Goal: Information Seeking & Learning: Learn about a topic

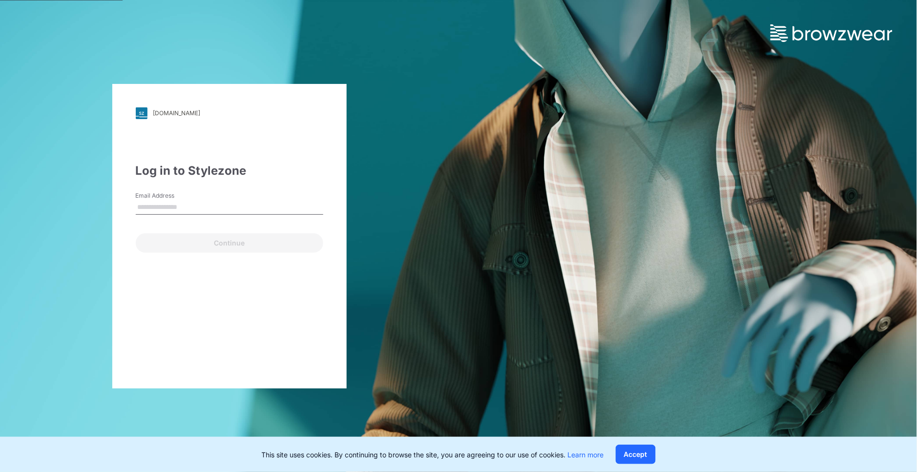
type input "**********"
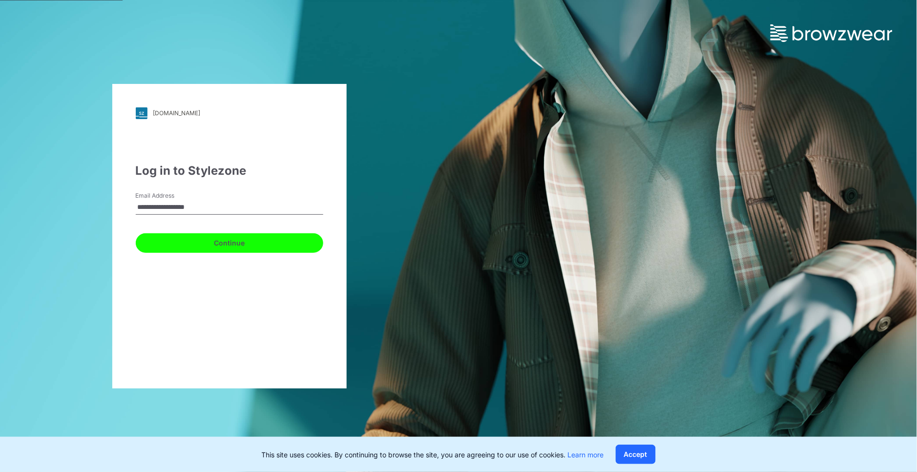
click at [256, 245] on button "Continue" at bounding box center [229, 243] width 187 height 20
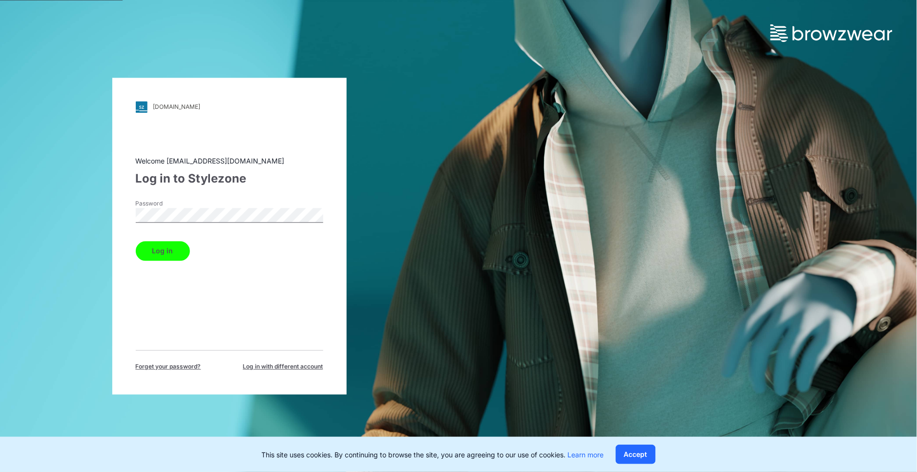
click at [167, 250] on button "Log in" at bounding box center [163, 251] width 54 height 20
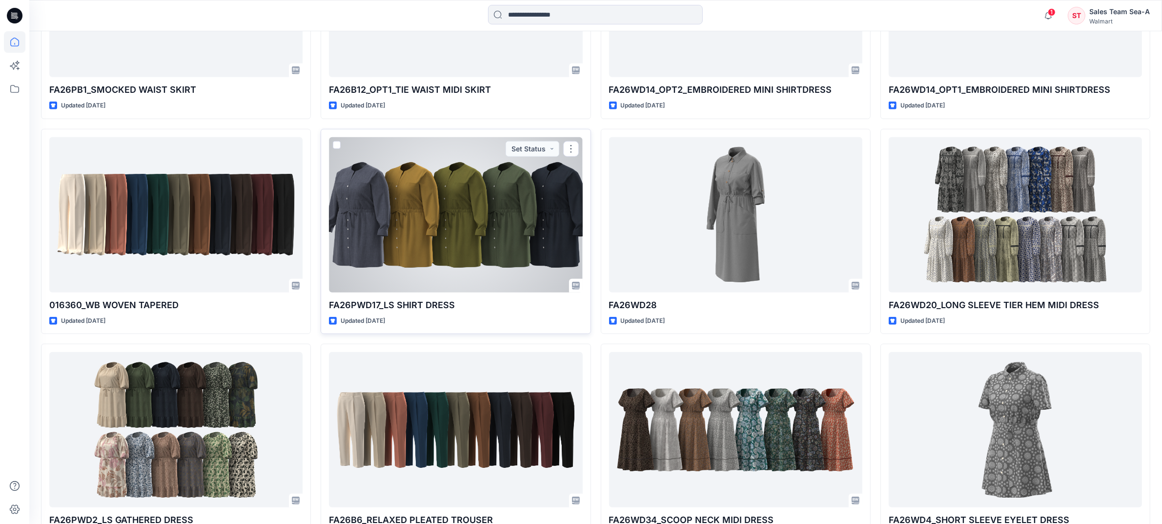
scroll to position [1155, 0]
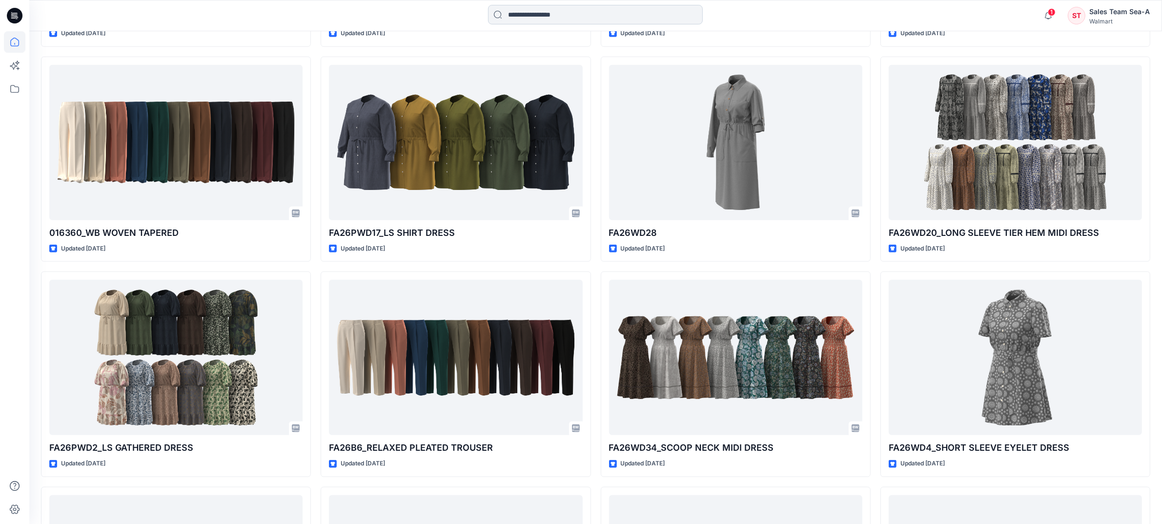
click at [521, 18] on input at bounding box center [595, 15] width 215 height 20
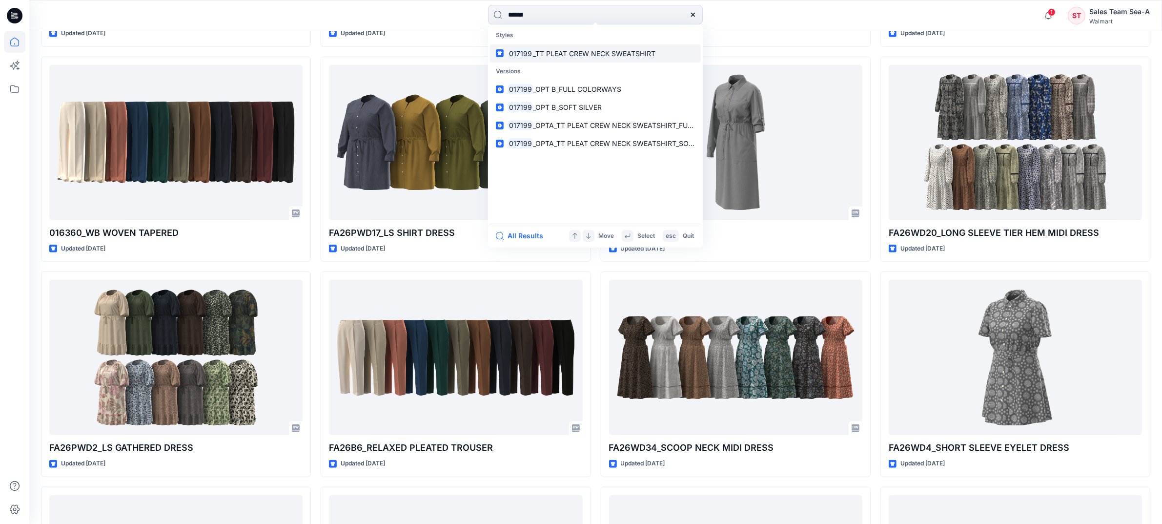
type input "******"
click at [657, 47] on link "017199 _TT PLEAT CREW NECK SWEATSHIRT" at bounding box center [595, 53] width 211 height 18
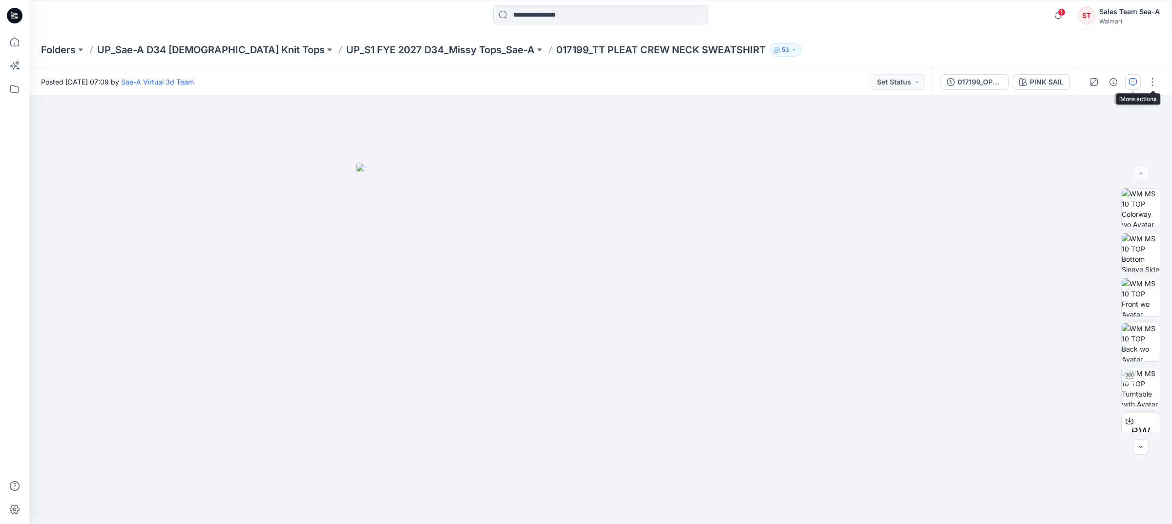
click at [916, 80] on button "button" at bounding box center [1133, 82] width 16 height 16
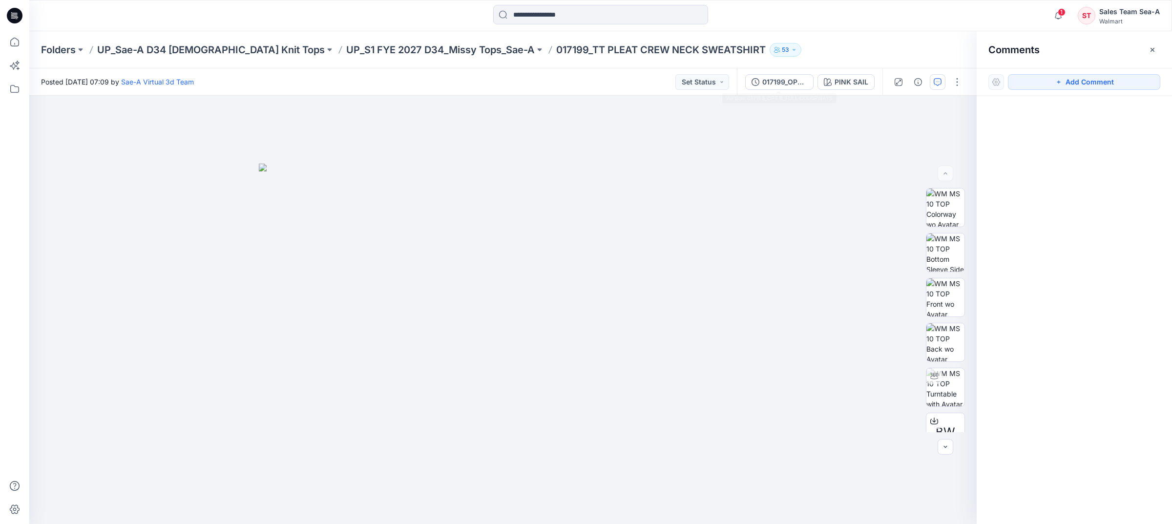
click at [630, 45] on p "017199_TT PLEAT CREW NECK SWEATSHIRT" at bounding box center [660, 50] width 209 height 14
click at [367, 50] on p "UP_S1 FYE 2027 D34_Missy Tops_Sae-A" at bounding box center [440, 50] width 188 height 14
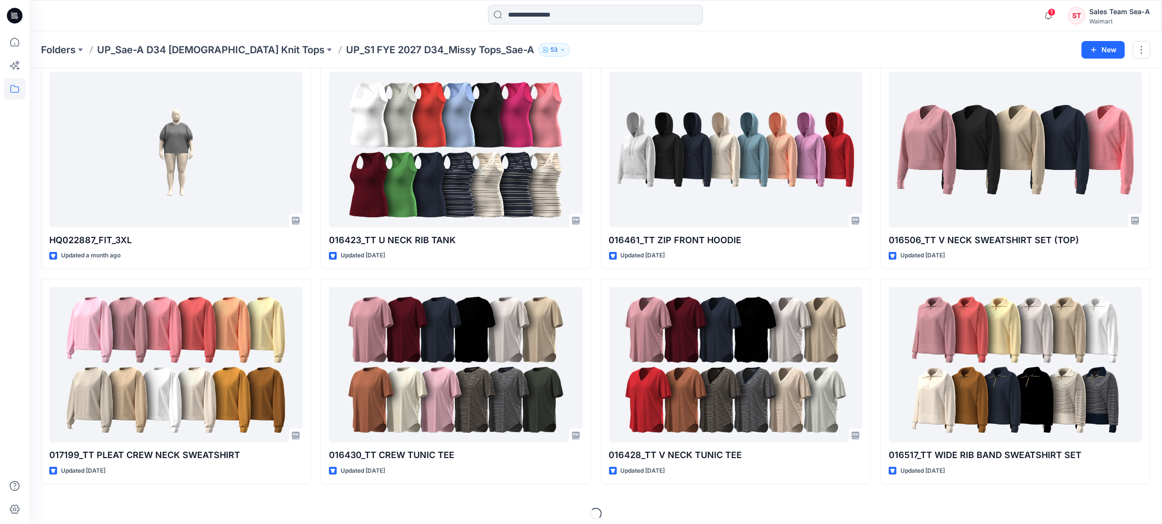
scroll to position [913, 0]
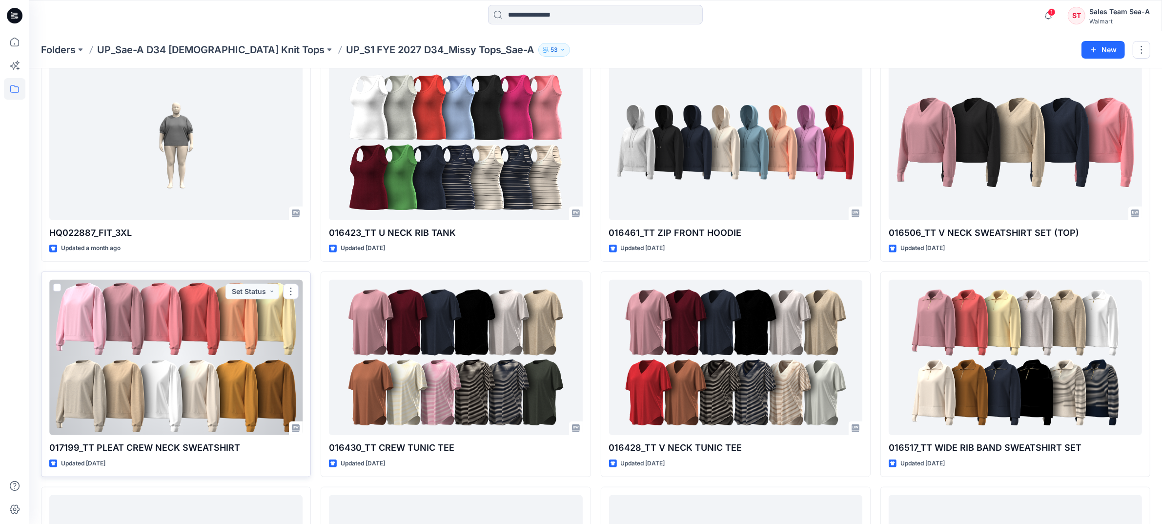
click at [191, 380] on div at bounding box center [175, 357] width 253 height 155
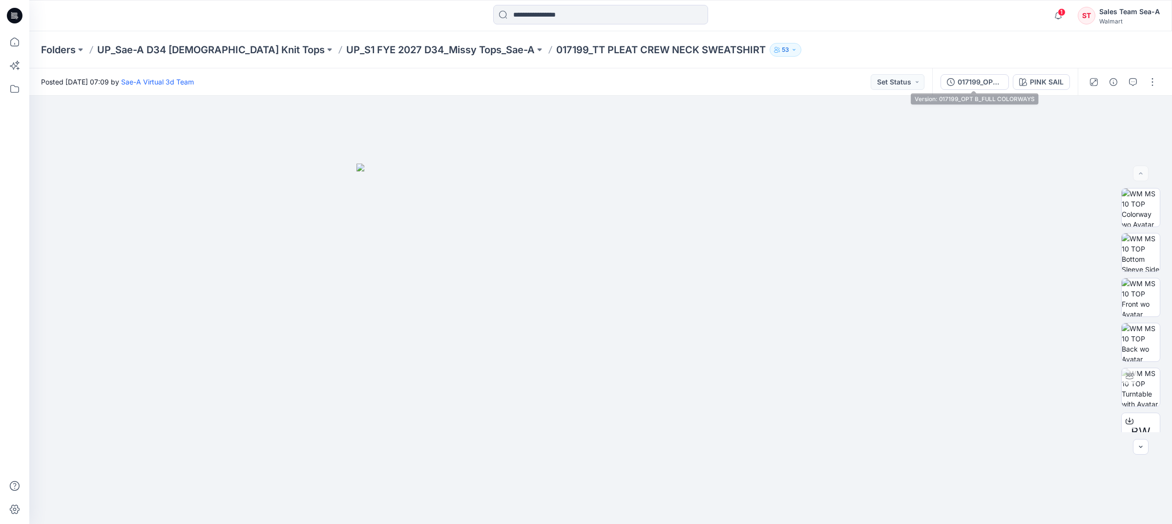
click at [916, 84] on div "017199_OPT B_FULL COLORWAYS" at bounding box center [979, 82] width 45 height 11
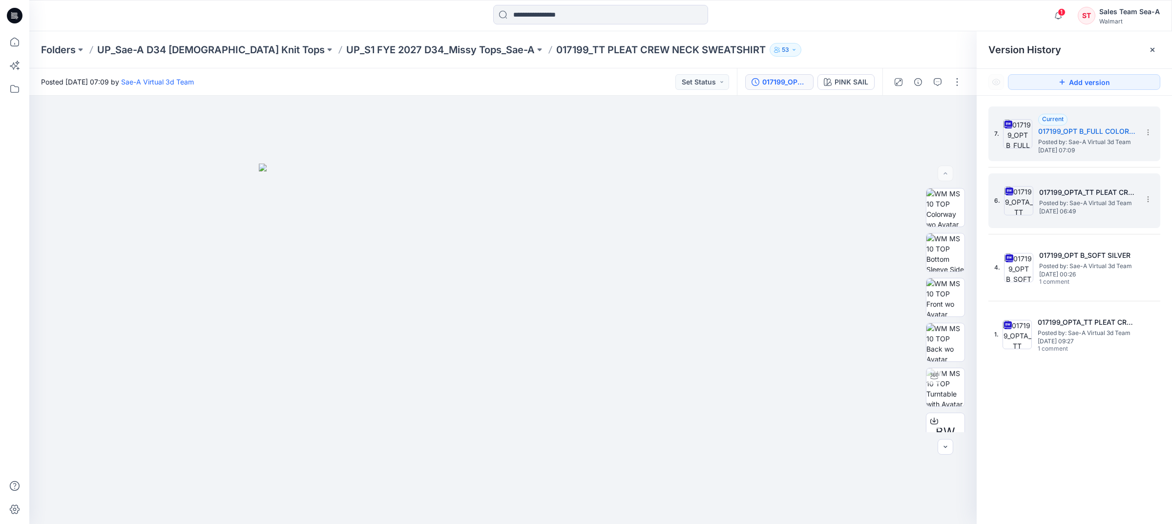
click at [916, 181] on div "6. 017199_OPTA_TT PLEAT CREW NECK SWEATSHIRT_FULL COLORWAYS Posted by: Sae-A Vi…" at bounding box center [1067, 200] width 146 height 47
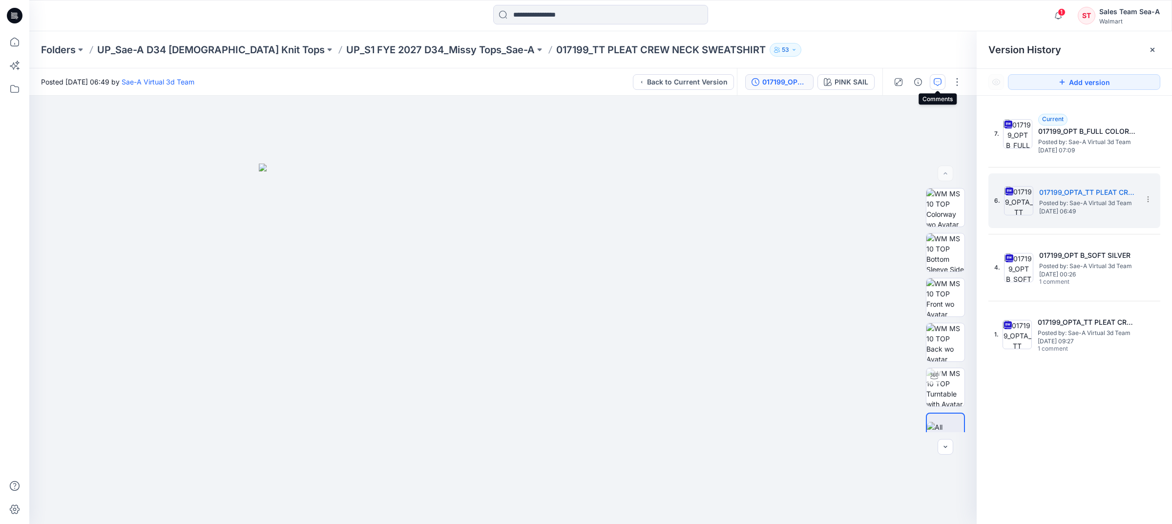
click at [916, 82] on icon "button" at bounding box center [937, 82] width 8 height 8
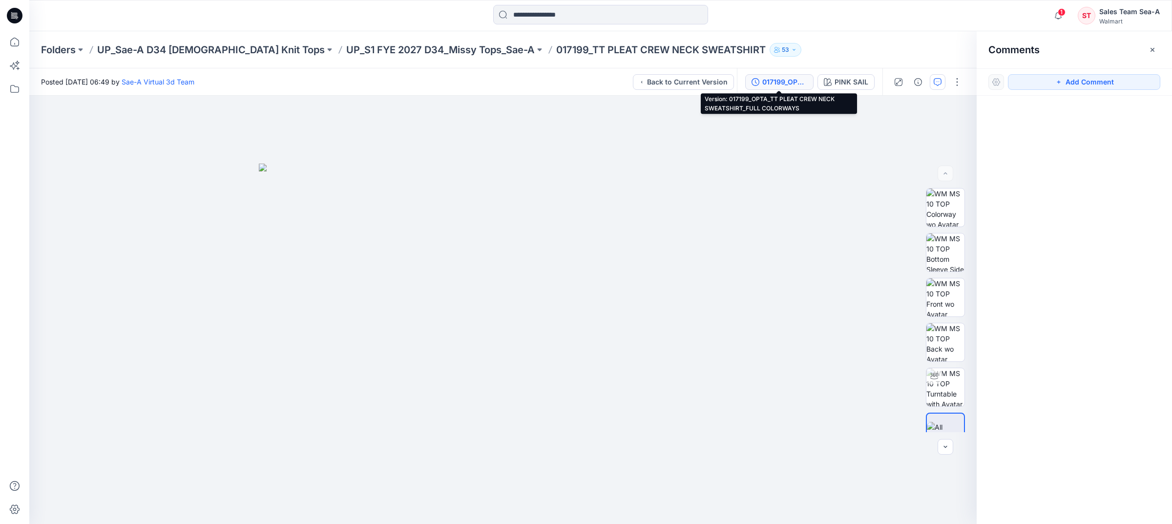
click at [754, 79] on icon "button" at bounding box center [755, 82] width 8 height 8
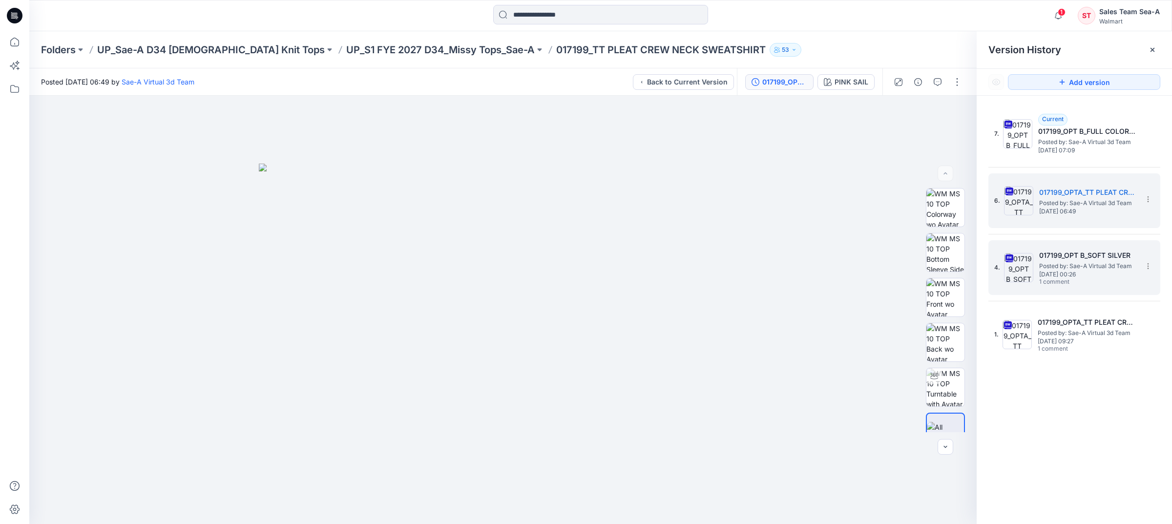
click at [916, 269] on span "Posted by: Sae-A Virtual 3d Team" at bounding box center [1088, 266] width 98 height 10
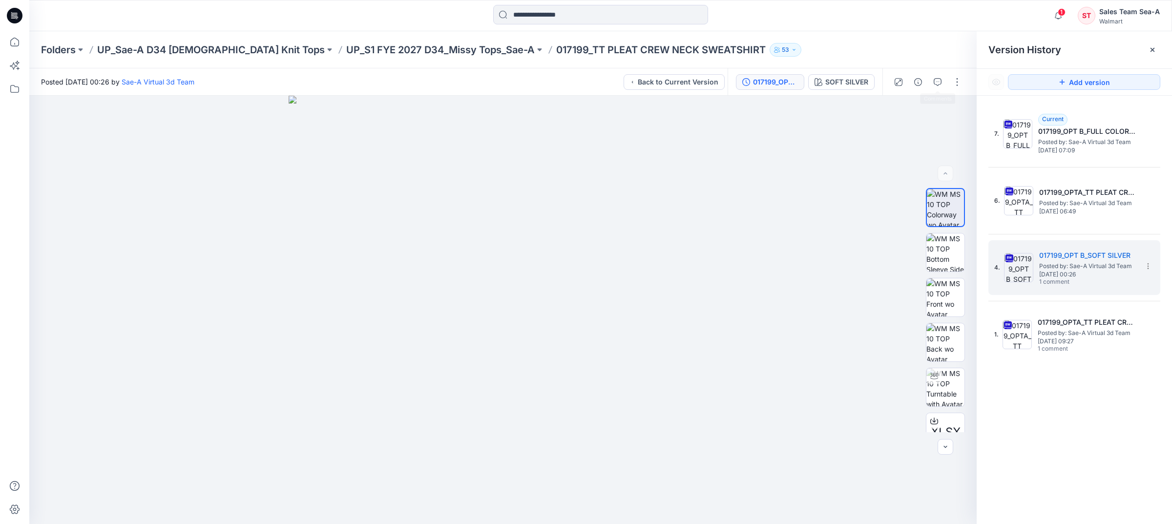
click at [916, 81] on div at bounding box center [927, 81] width 90 height 27
click at [916, 84] on icon "button" at bounding box center [937, 82] width 8 height 8
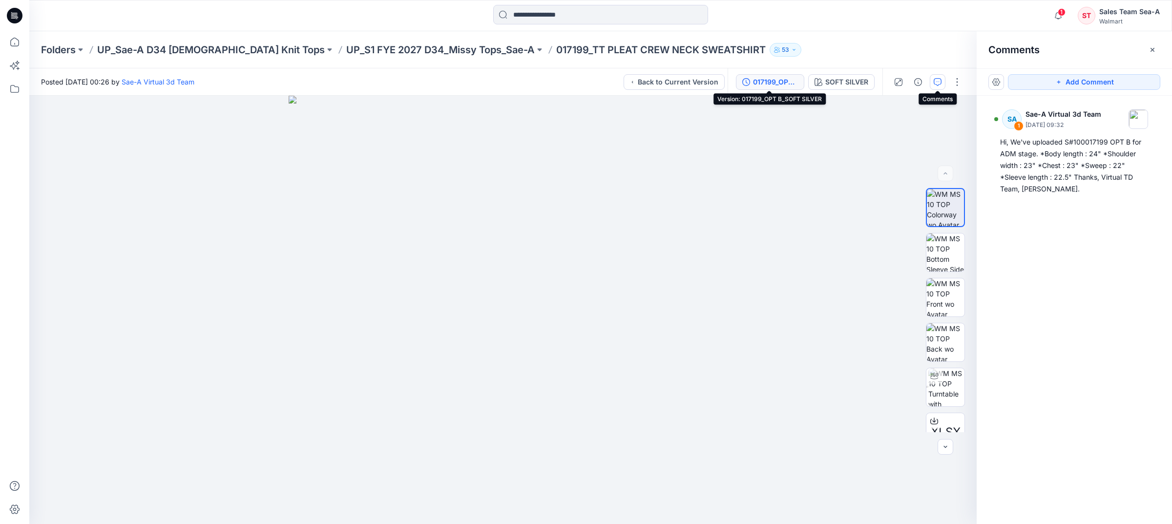
click at [769, 79] on div "017199_OPT B_SOFT SILVER" at bounding box center [775, 82] width 45 height 11
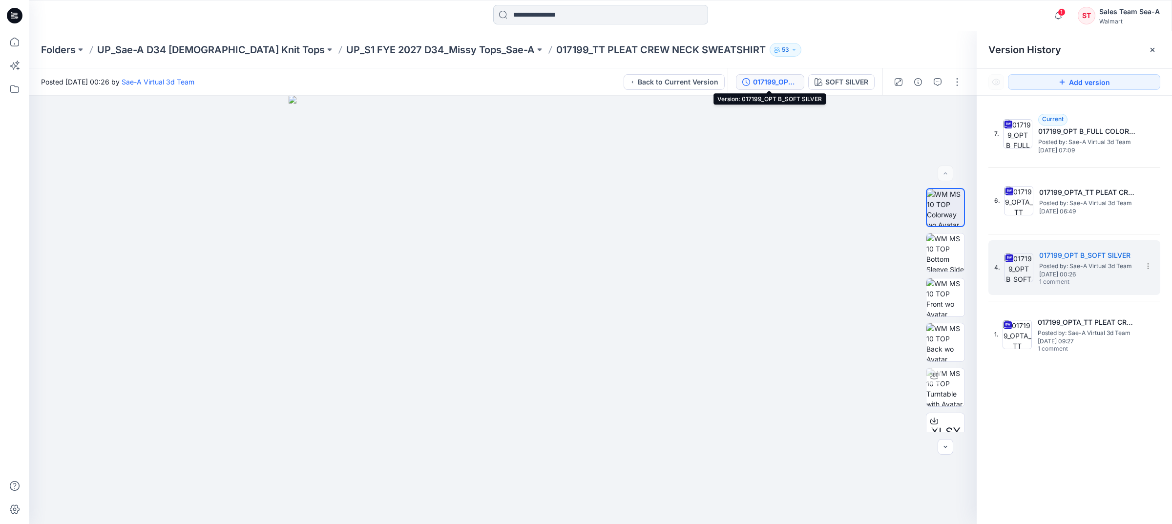
click at [619, 18] on input at bounding box center [600, 15] width 215 height 20
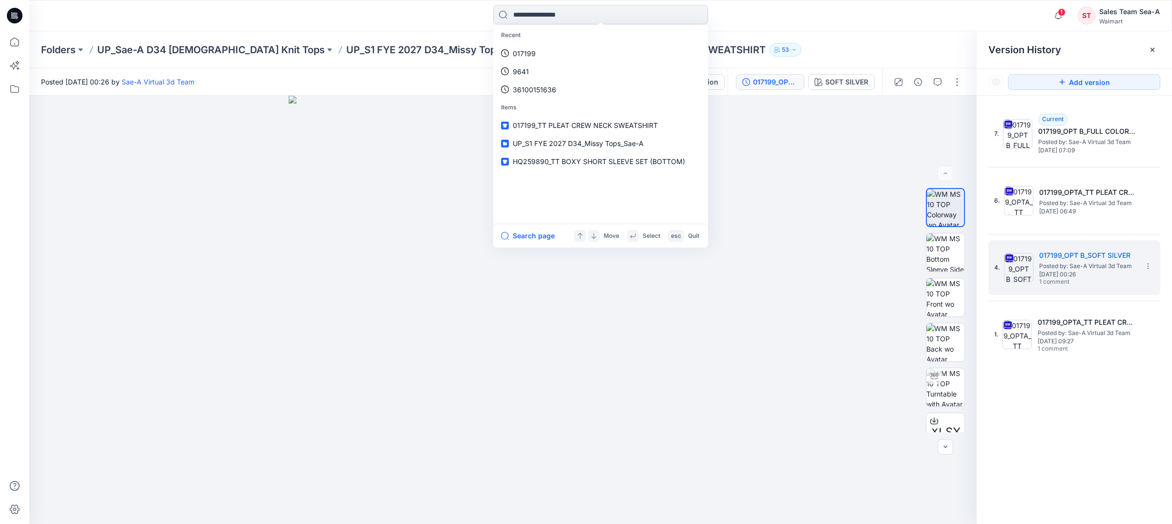
type input "*"
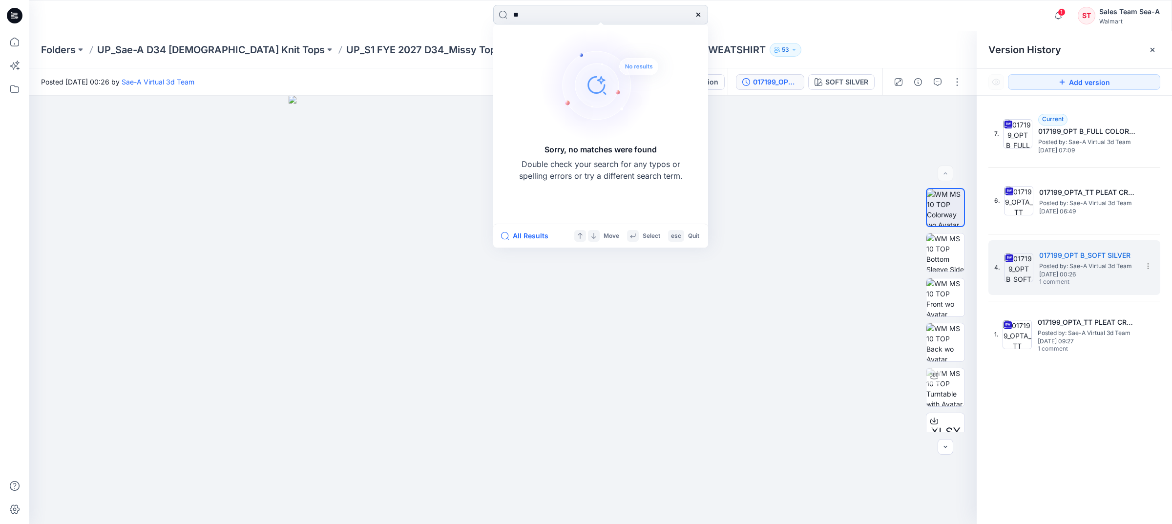
type input "*"
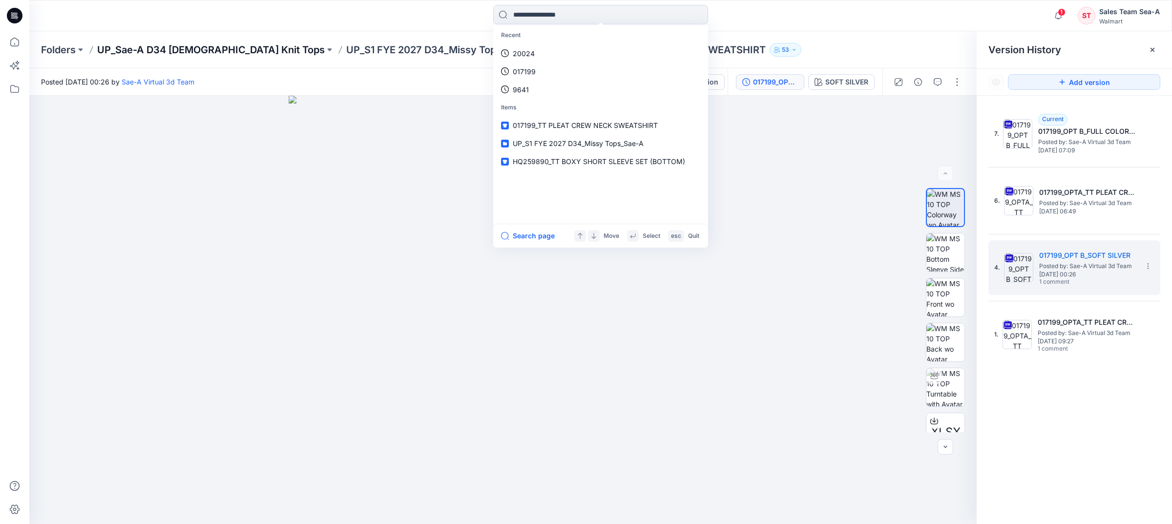
click at [184, 49] on p "UP_Sae-A D34 [DEMOGRAPHIC_DATA] Knit Tops" at bounding box center [210, 50] width 227 height 14
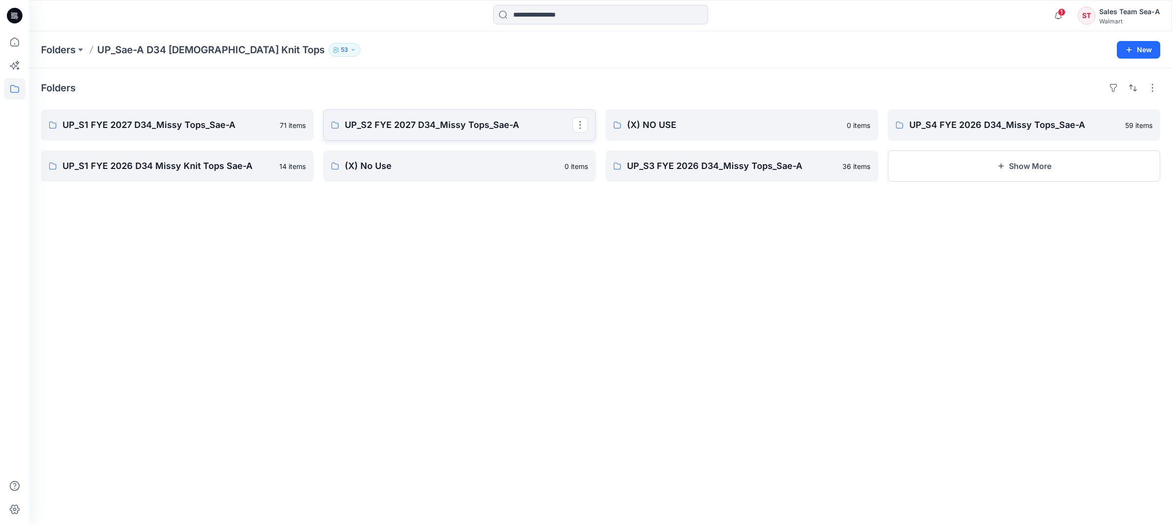
click at [383, 116] on link "UP_S2 FYE 2027 D34_Missy Tops_Sae-A" at bounding box center [459, 124] width 272 height 31
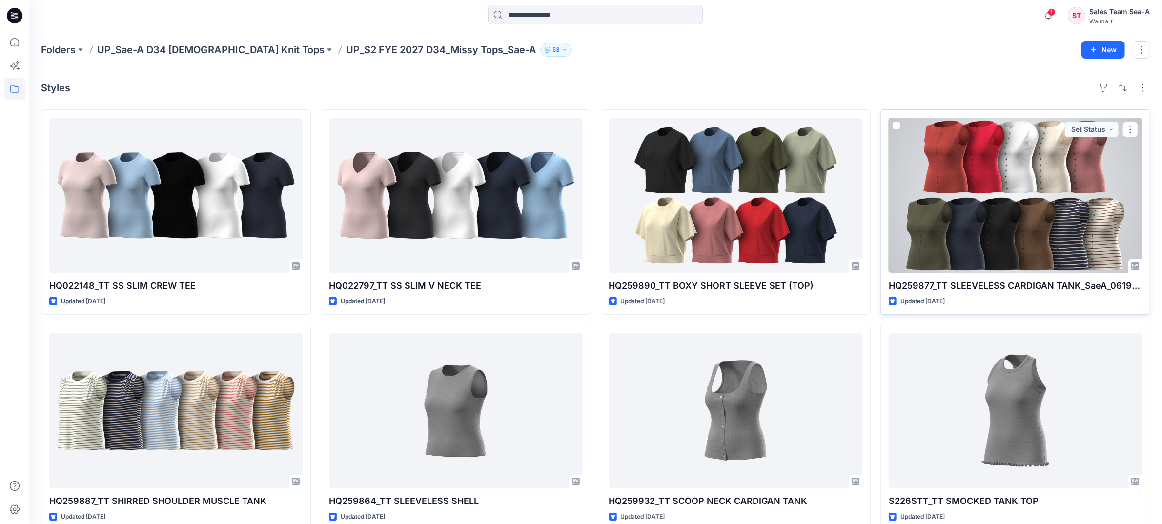
click at [916, 167] on div at bounding box center [1015, 195] width 253 height 155
